Goal: Task Accomplishment & Management: Manage account settings

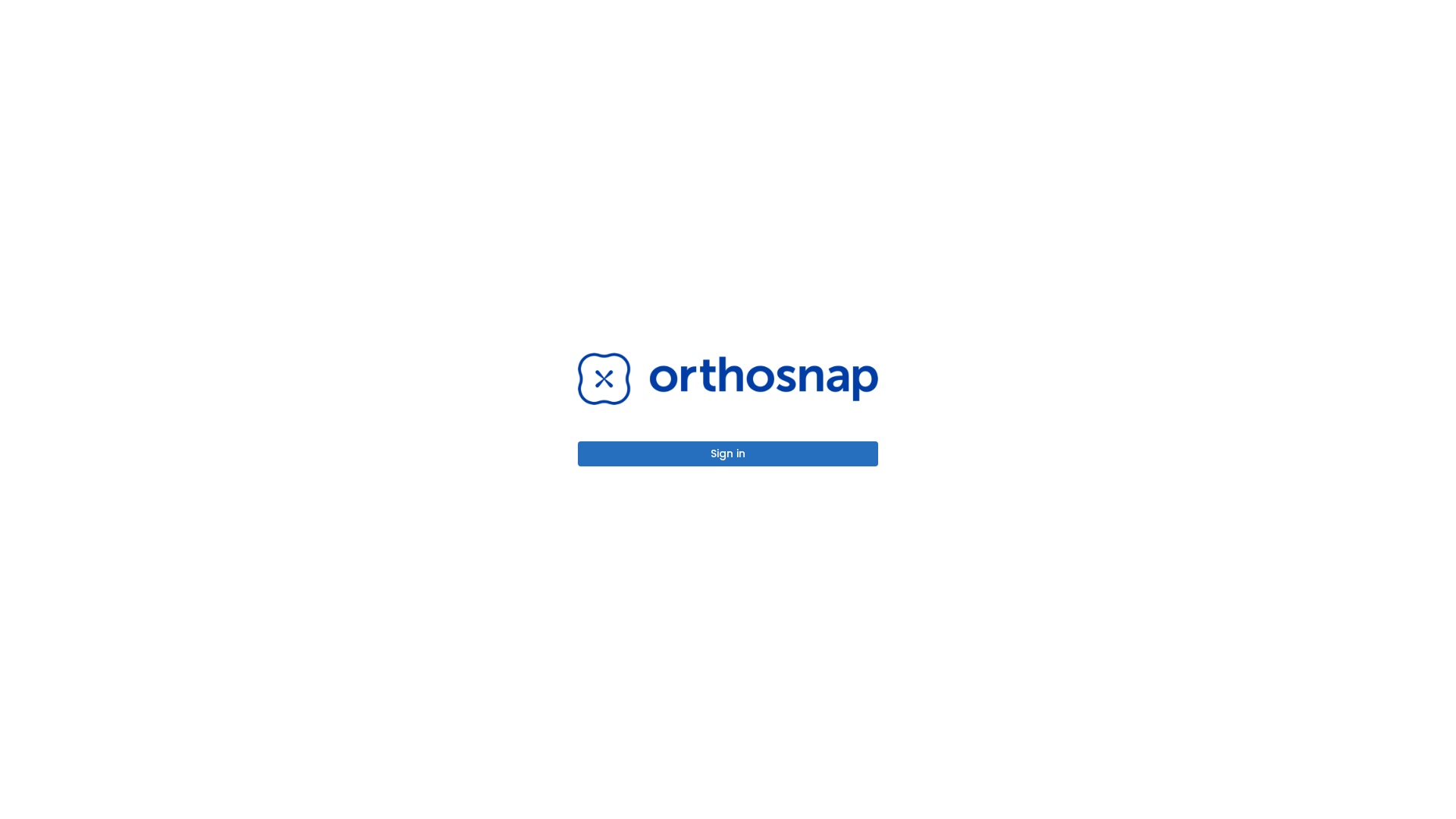
click at [728, 453] on button "Sign in" at bounding box center [727, 454] width 300 height 25
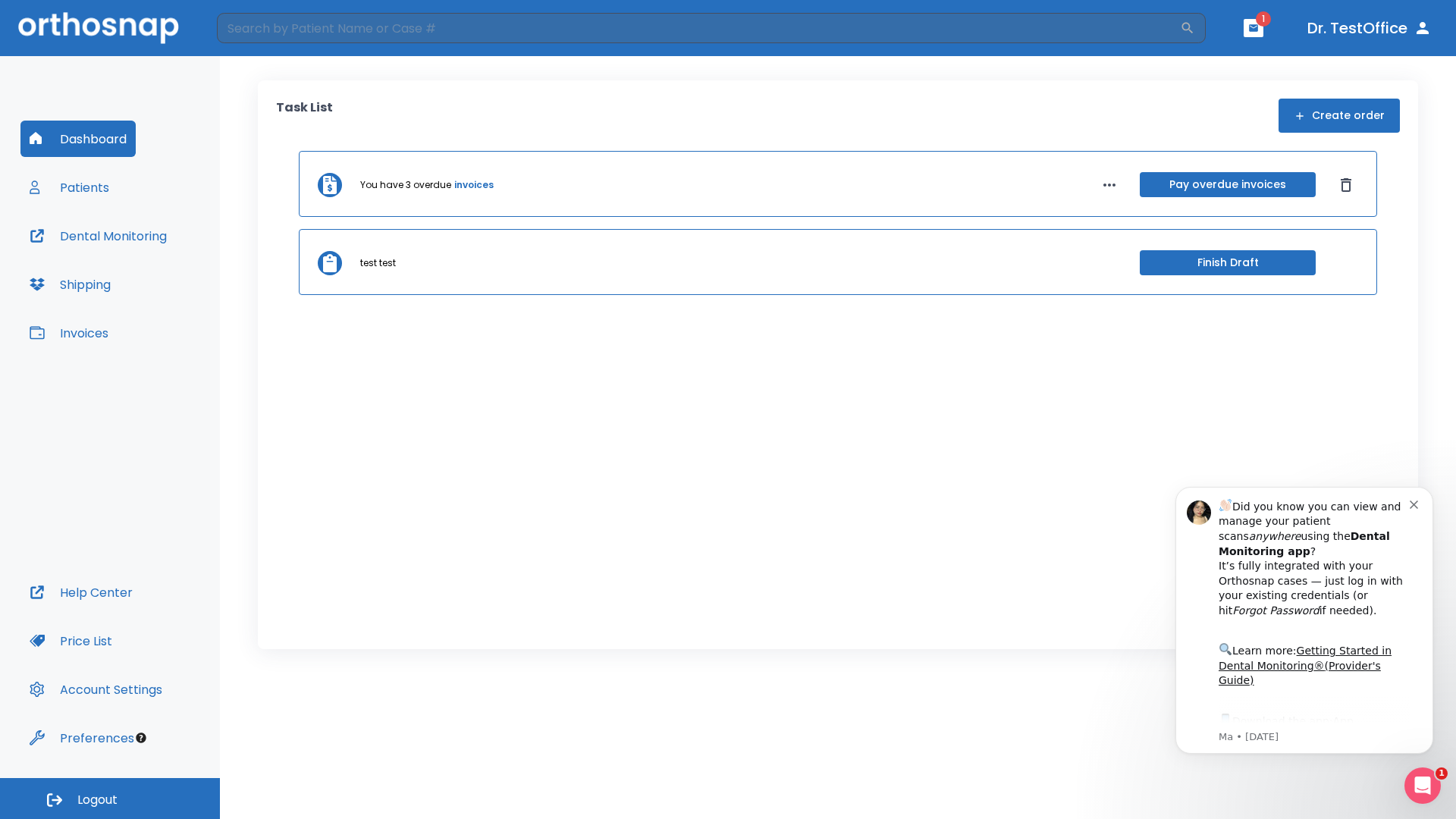
click at [110, 798] on span "Logout" at bounding box center [97, 800] width 40 height 16
